Goal: Check status

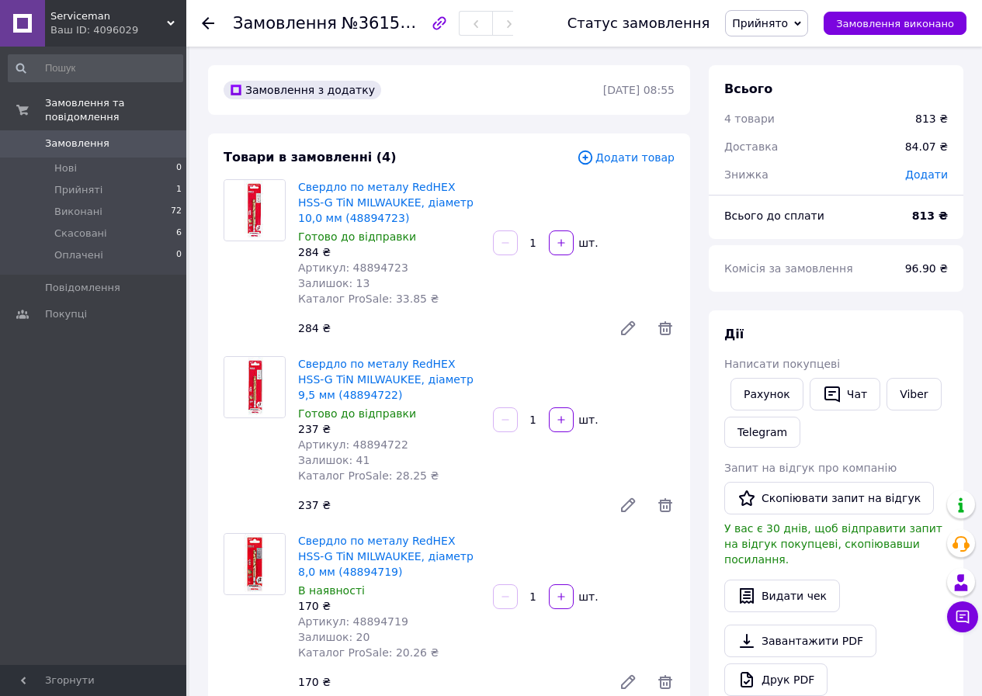
click at [199, 19] on div "Замовлення №361556504 Статус замовлення Прийнято Виконано Скасовано Оплачено За…" at bounding box center [584, 23] width 796 height 47
click at [206, 21] on icon at bounding box center [208, 23] width 12 height 12
